Goal: Transaction & Acquisition: Download file/media

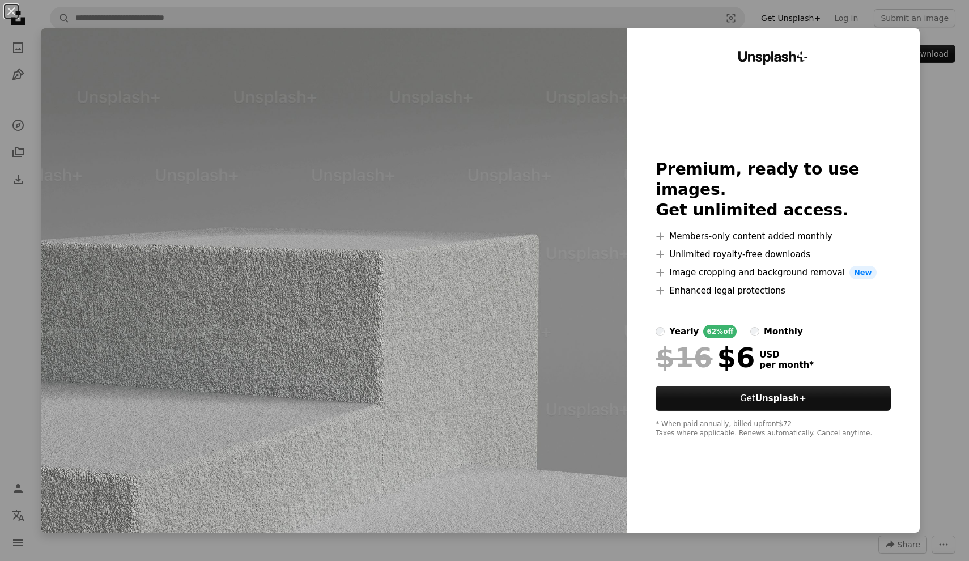
click at [878, 22] on div "An X shape Unsplash+ Premium, ready to use images. Get unlimited access. A plus…" at bounding box center [484, 280] width 969 height 561
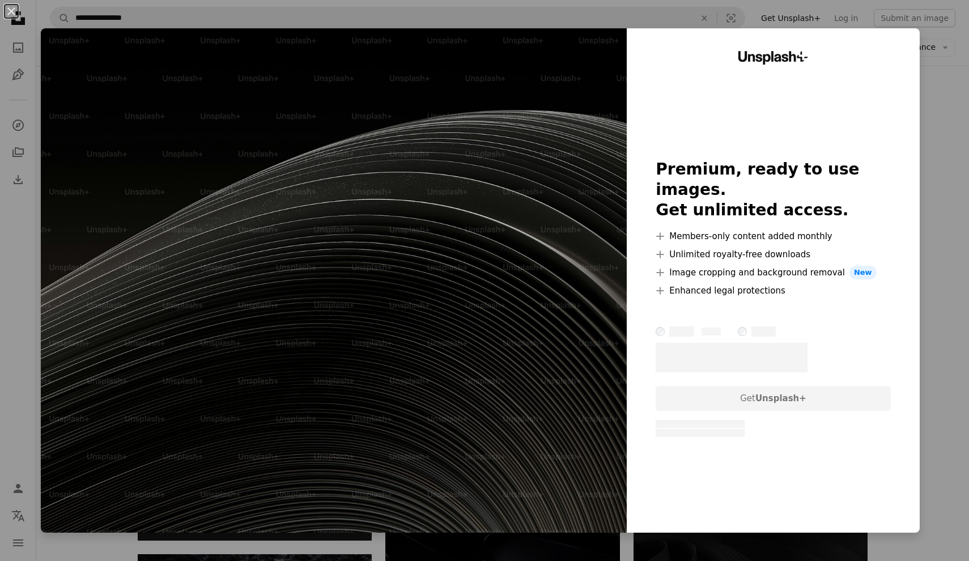
scroll to position [2385, 0]
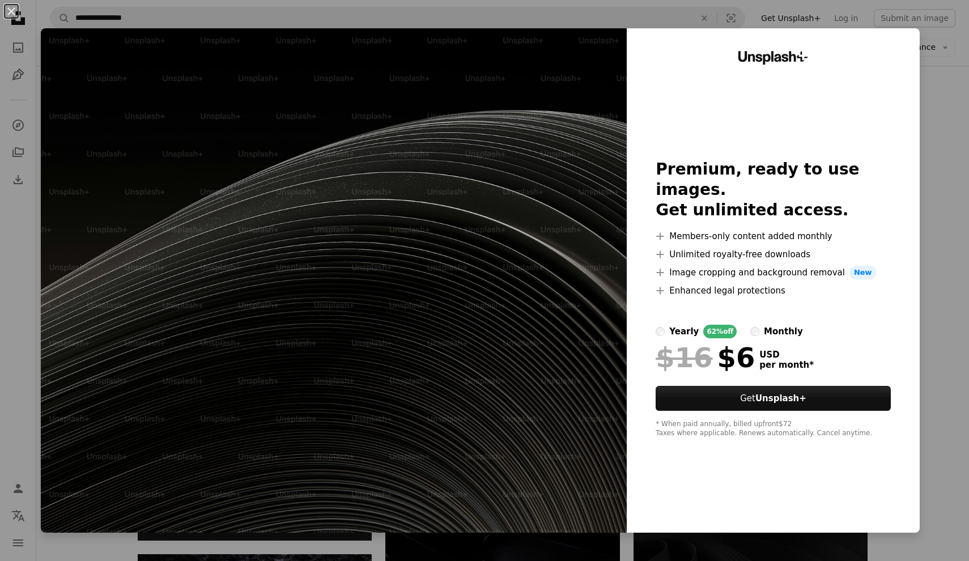
click at [939, 35] on div "An X shape Unsplash+ Premium, ready to use images. Get unlimited access. A plus…" at bounding box center [484, 280] width 969 height 561
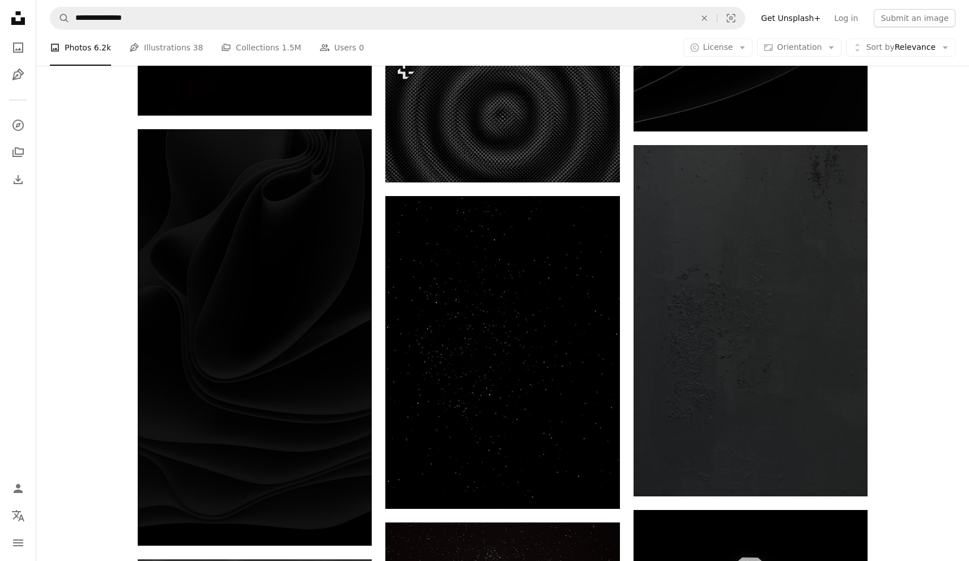
scroll to position [3914, 0]
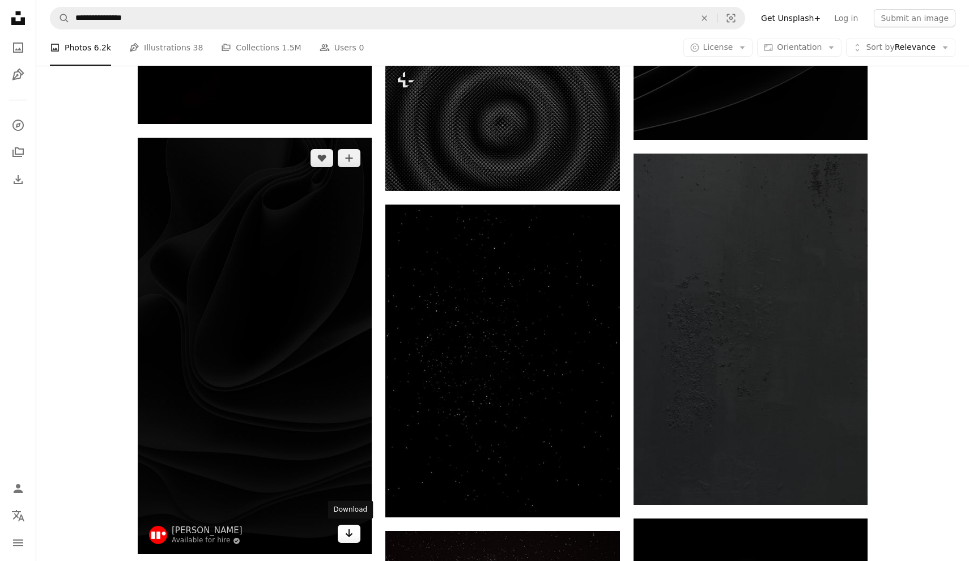
click at [349, 533] on icon "Download" at bounding box center [349, 533] width 7 height 8
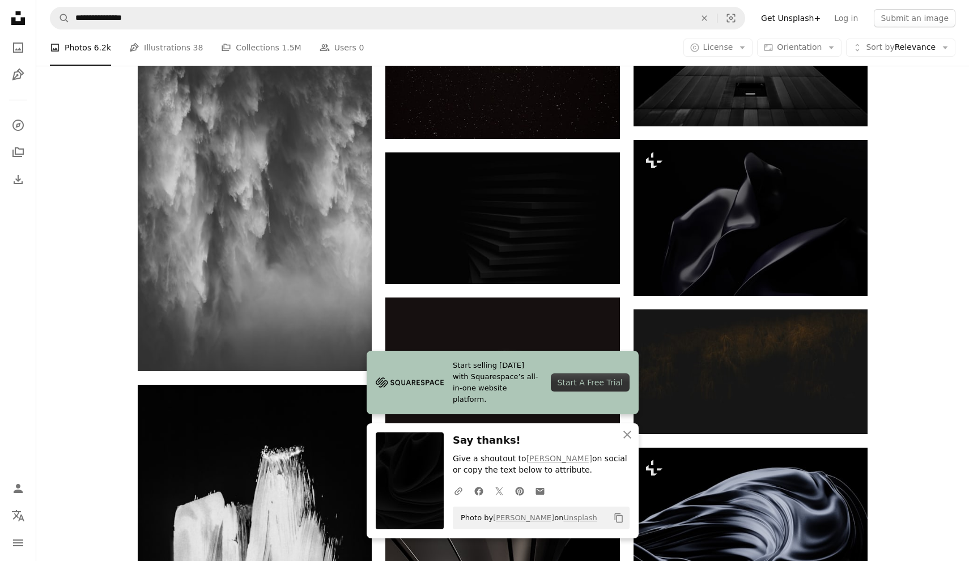
scroll to position [4471, 0]
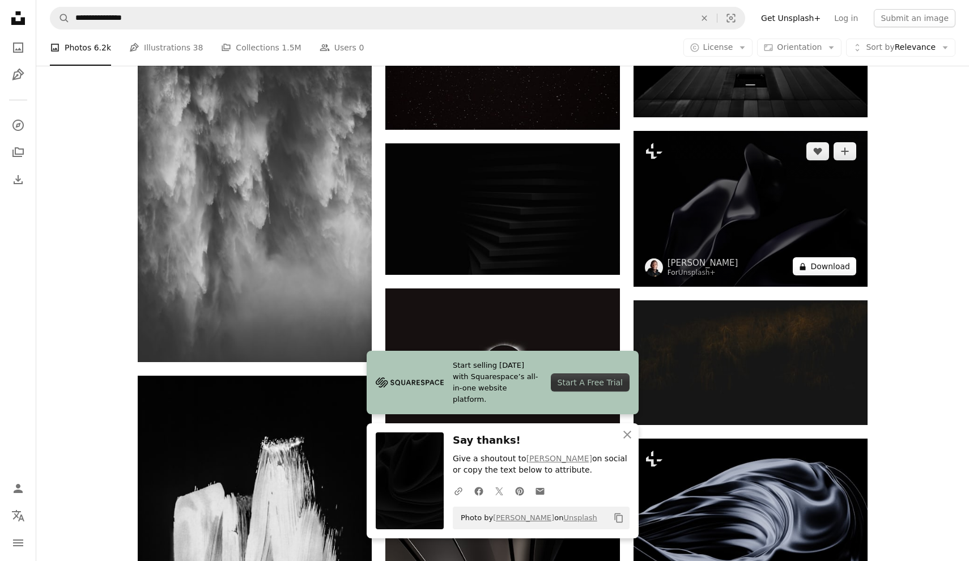
click at [838, 269] on button "A lock Download" at bounding box center [824, 266] width 63 height 18
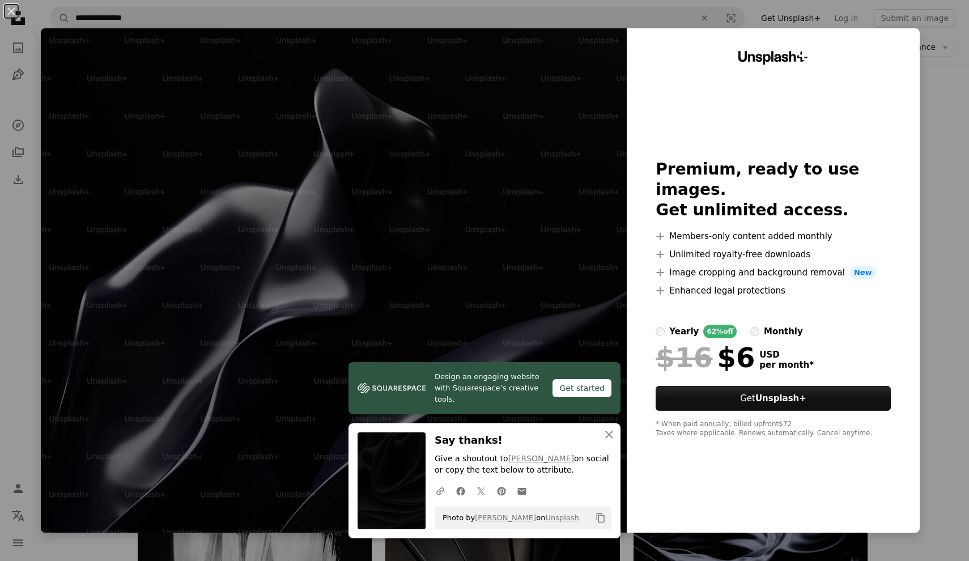
click at [937, 8] on div "An X shape Design an engaging website with Squarespace’s creative tools. Get st…" at bounding box center [484, 280] width 969 height 561
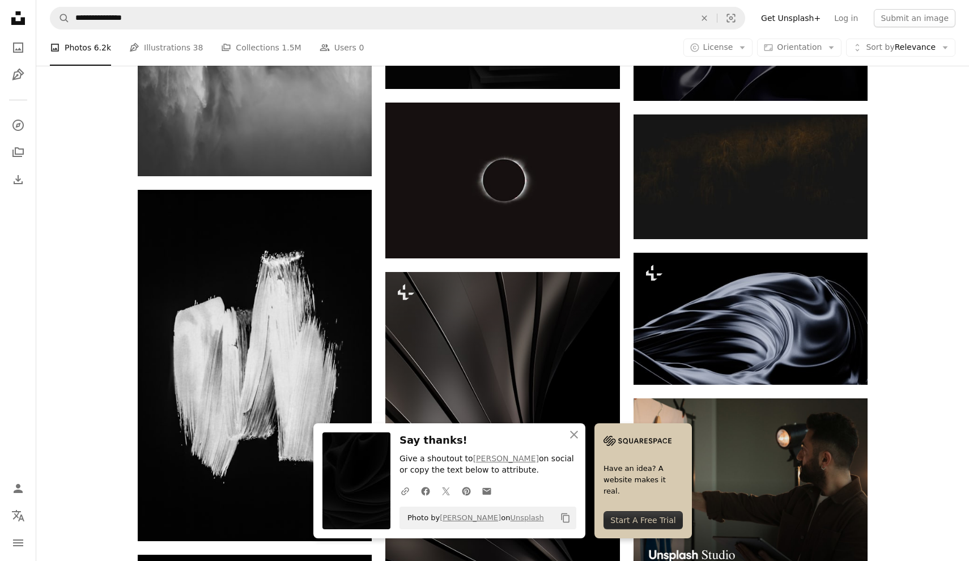
scroll to position [4809, 0]
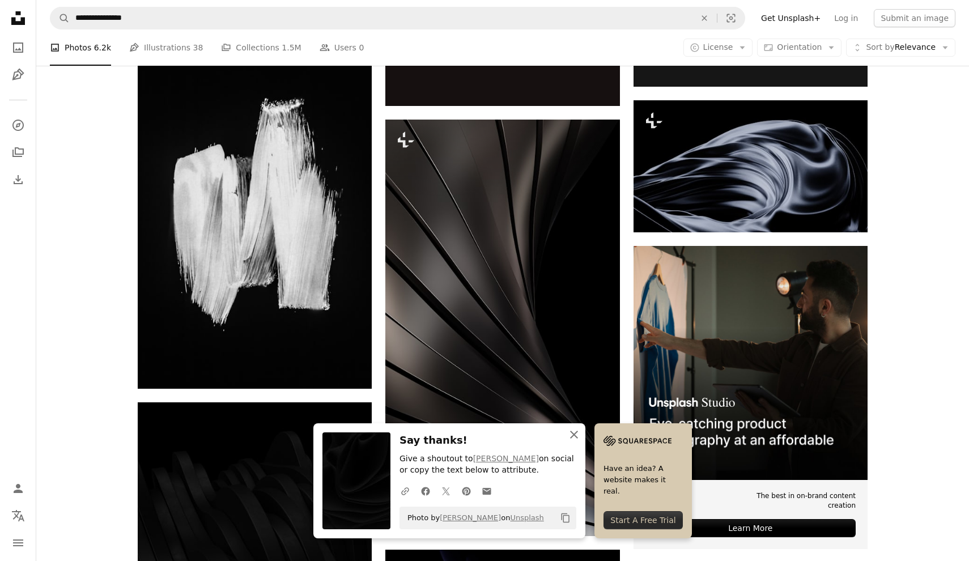
click at [577, 434] on icon "button" at bounding box center [574, 435] width 8 height 8
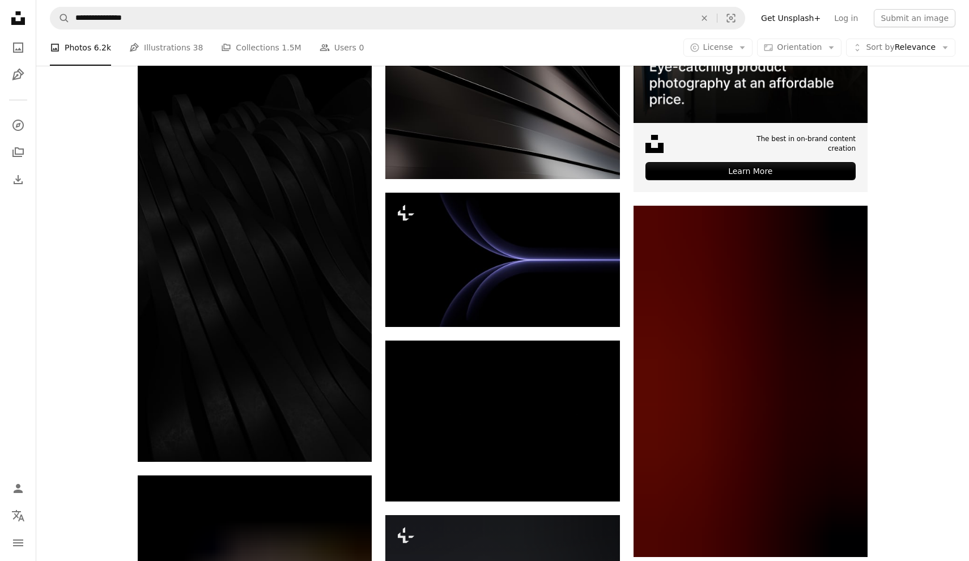
scroll to position [5167, 0]
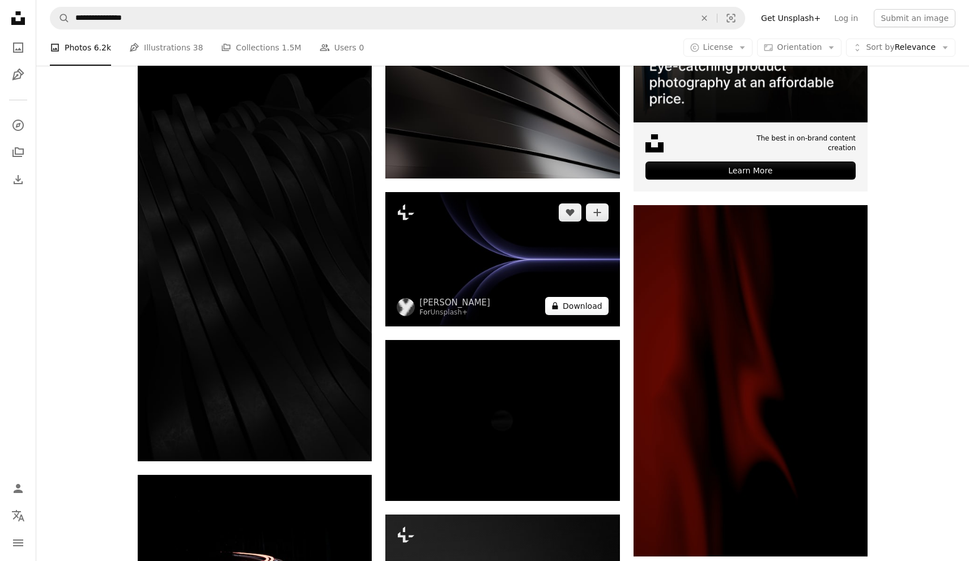
click at [590, 304] on button "A lock Download" at bounding box center [576, 306] width 63 height 18
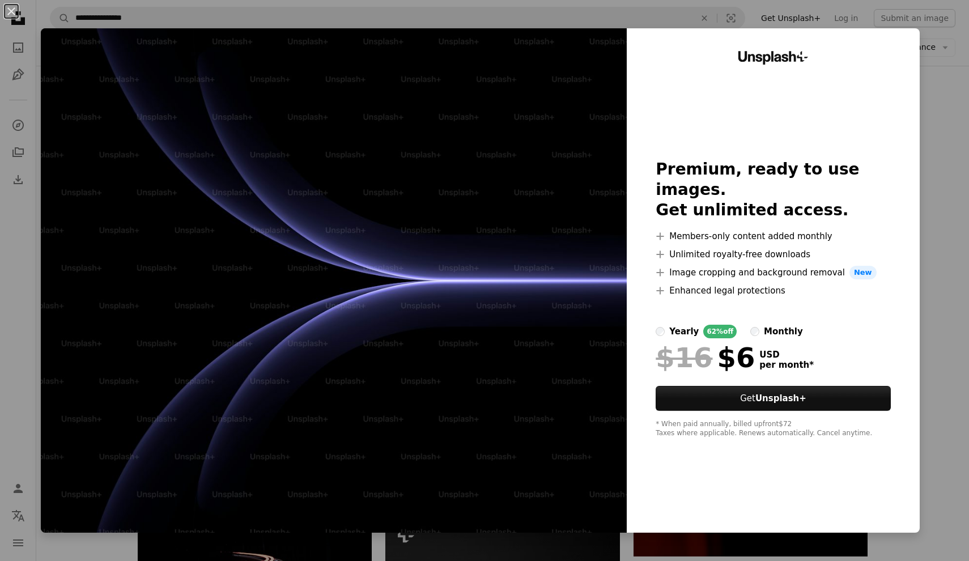
click at [937, 23] on div "An X shape Unsplash+ Premium, ready to use images. Get unlimited access. A plus…" at bounding box center [484, 280] width 969 height 561
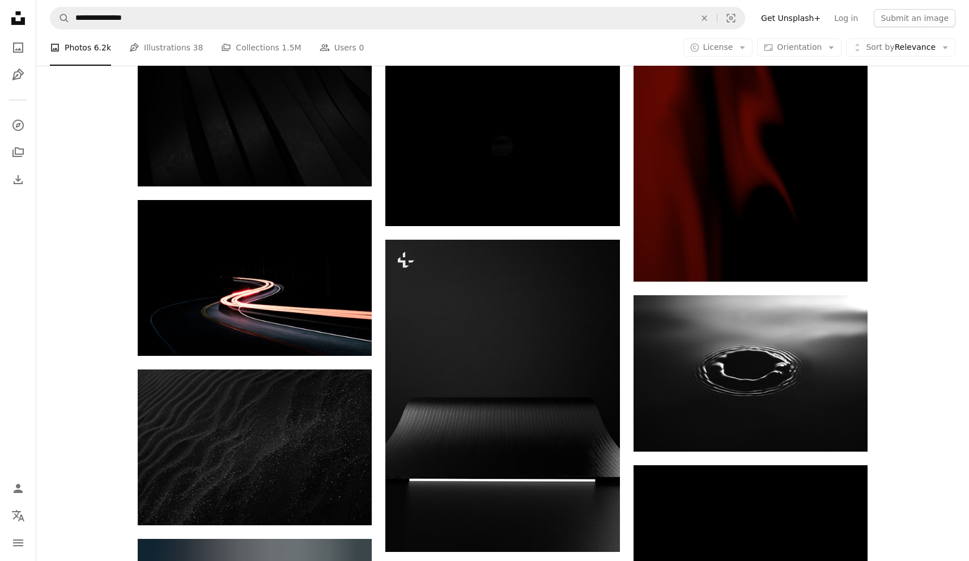
scroll to position [5480, 0]
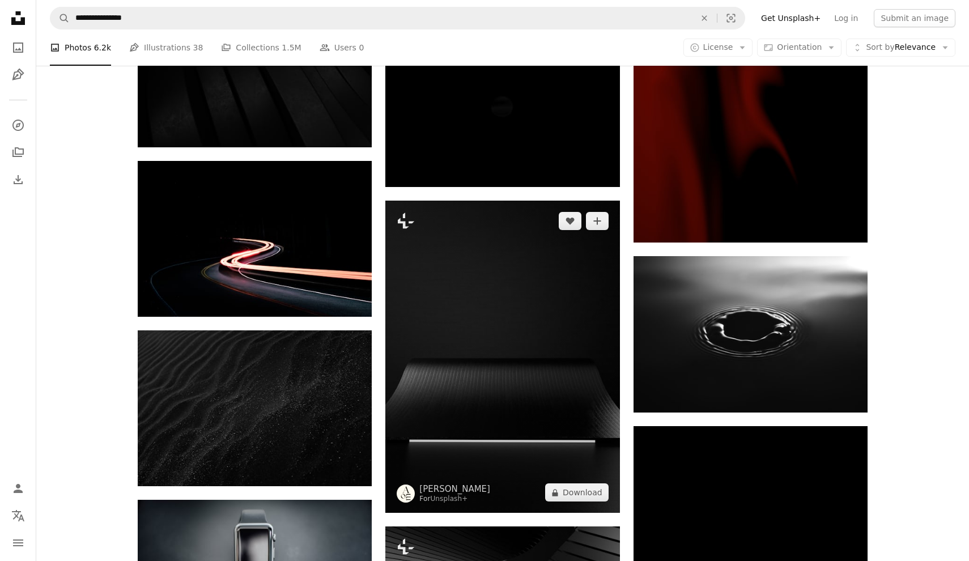
click at [499, 445] on img at bounding box center [502, 357] width 234 height 312
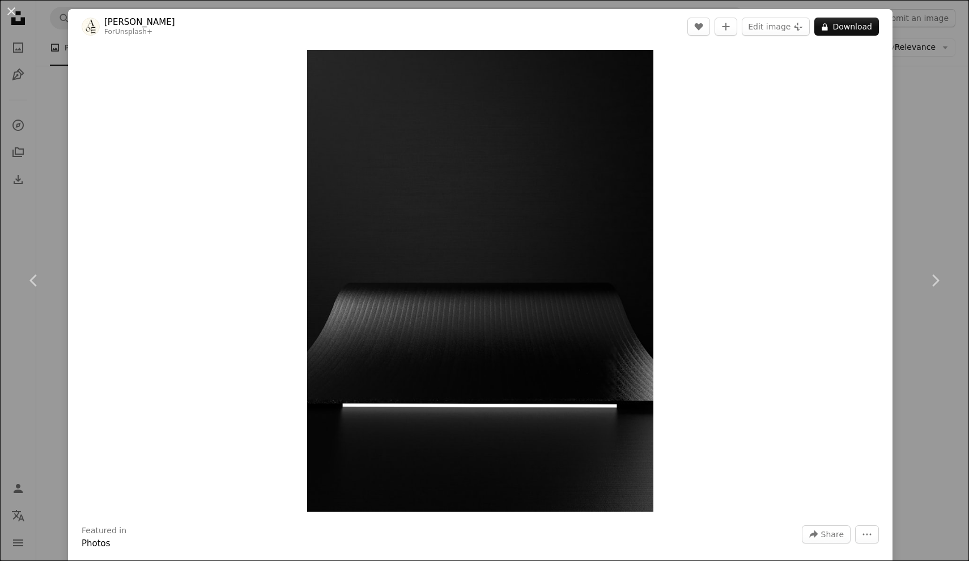
click at [946, 95] on div "An X shape Chevron left Chevron right [PERSON_NAME] For Unsplash+ A heart A plu…" at bounding box center [484, 280] width 969 height 561
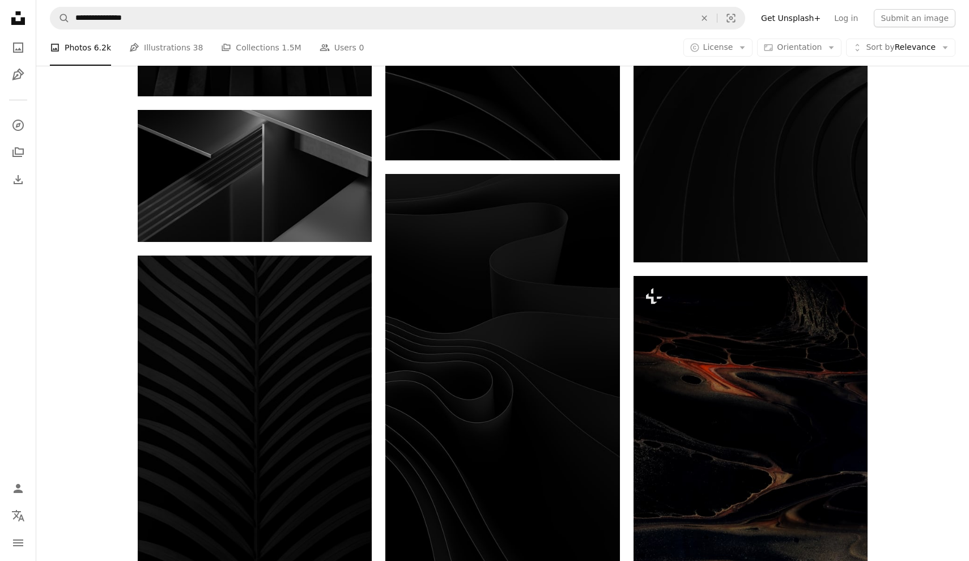
scroll to position [6839, 0]
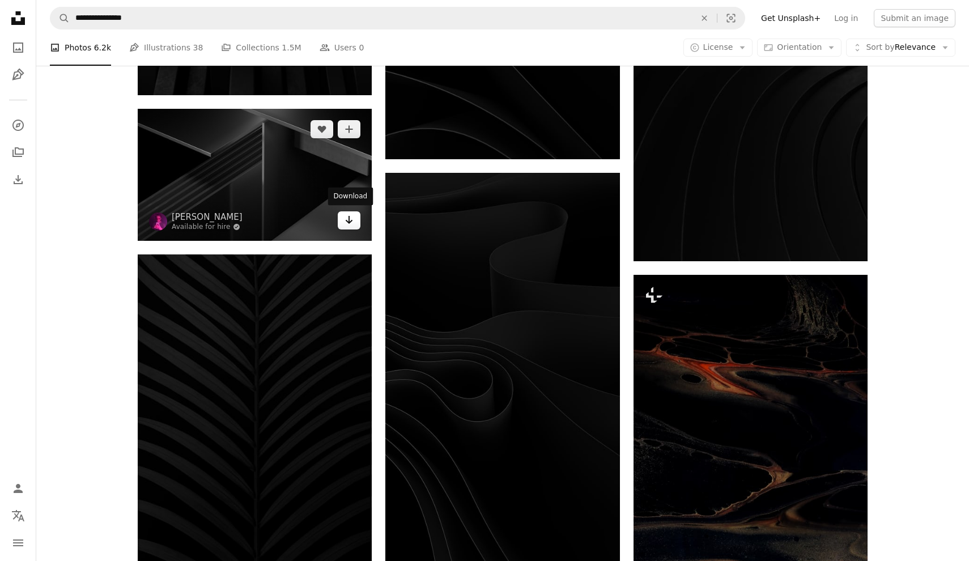
click at [346, 214] on icon "Arrow pointing down" at bounding box center [348, 220] width 9 height 14
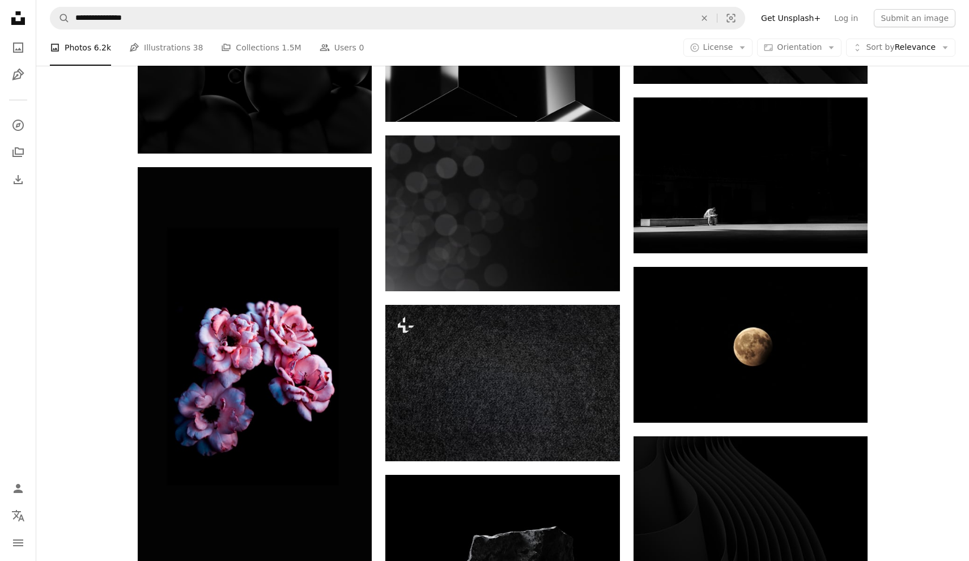
scroll to position [10687, 0]
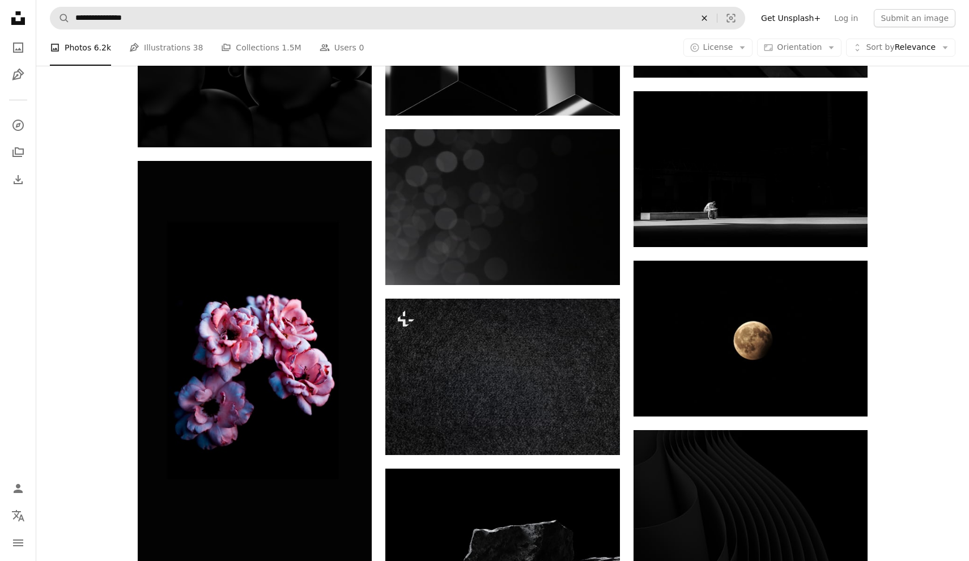
click at [716, 14] on icon "An X shape" at bounding box center [704, 18] width 25 height 9
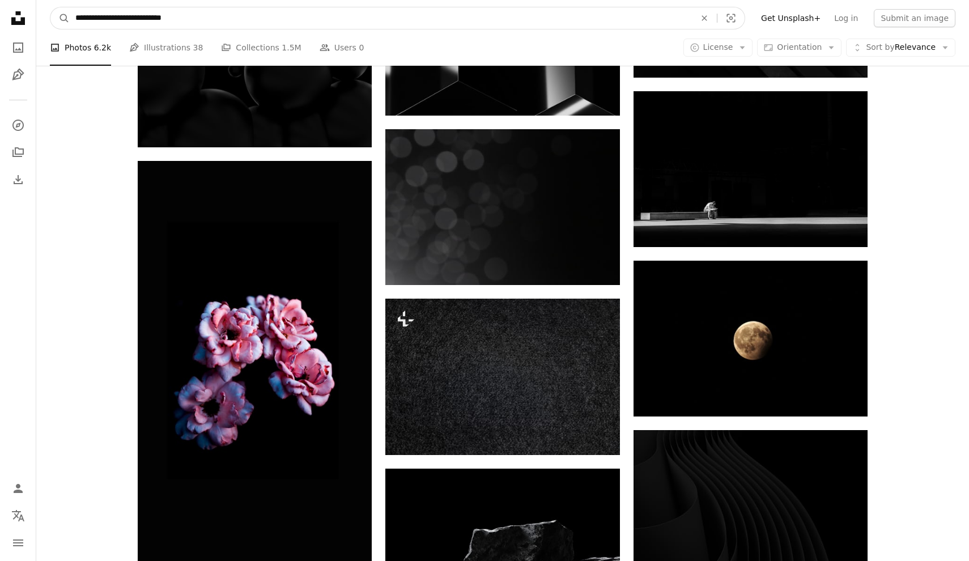
type input "**********"
click at [60, 18] on button "A magnifying glass" at bounding box center [59, 18] width 19 height 22
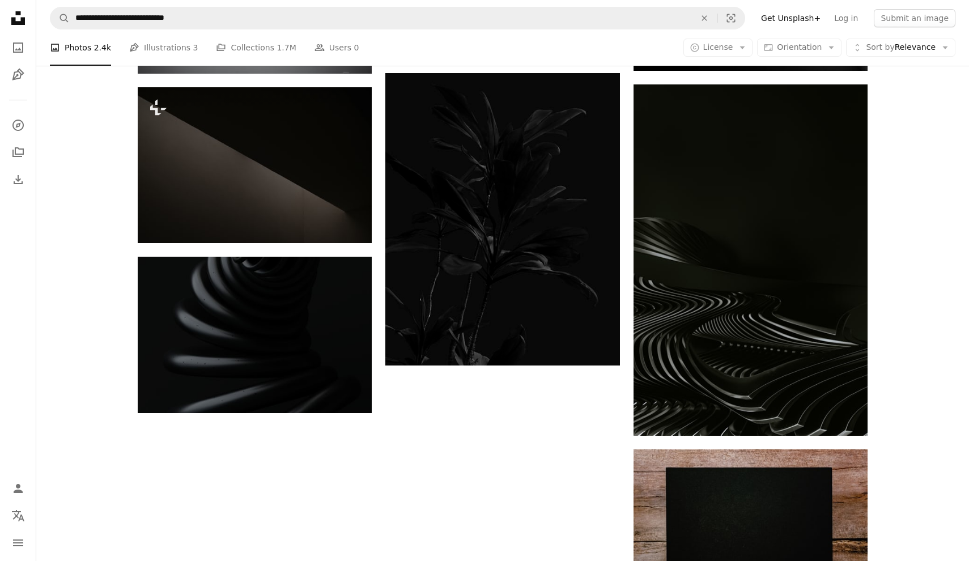
scroll to position [1893, 0]
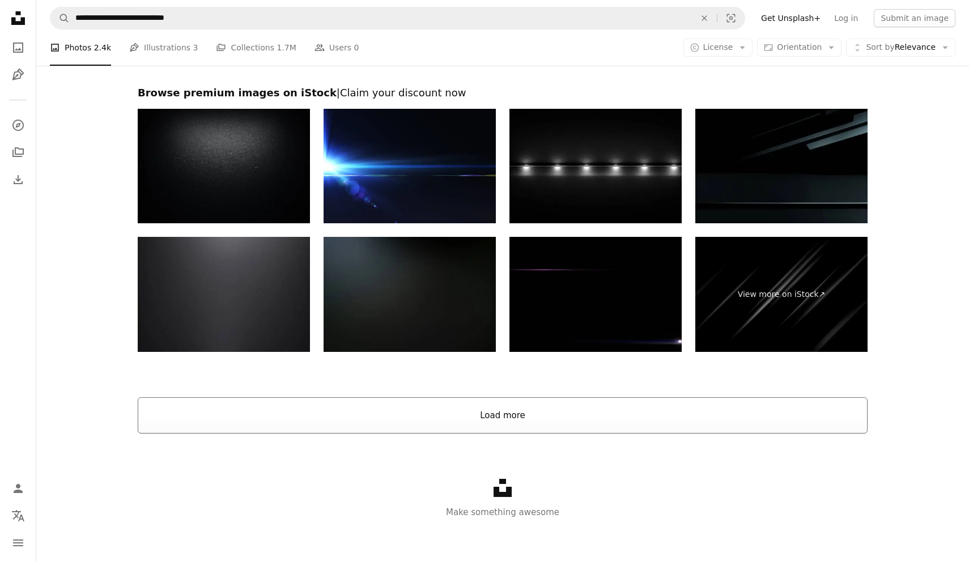
click at [652, 410] on button "Load more" at bounding box center [503, 415] width 730 height 36
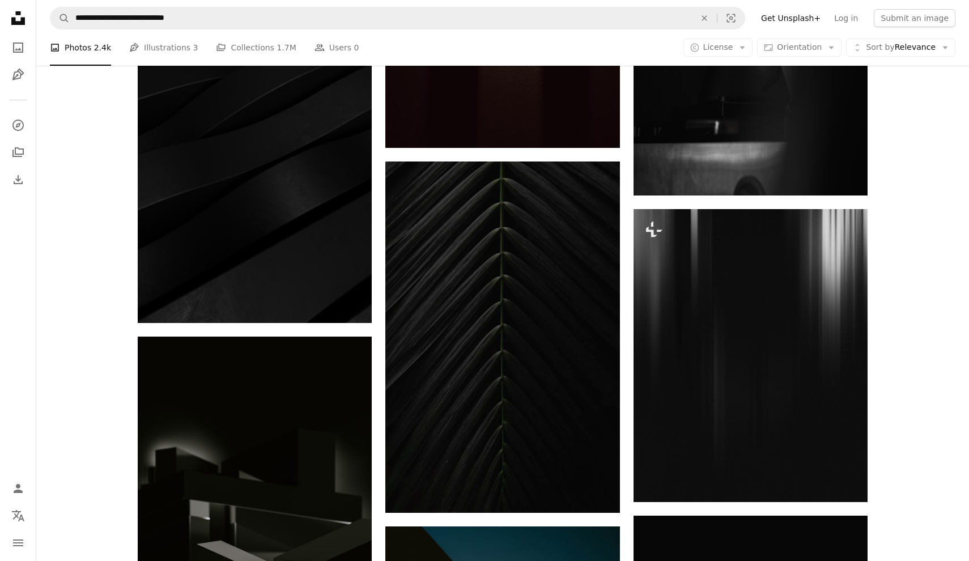
scroll to position [4282, 0]
